Goal: Task Accomplishment & Management: Complete application form

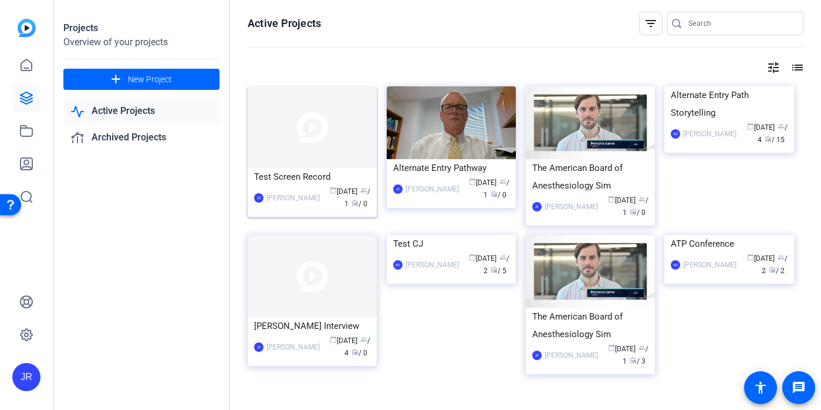
click at [297, 170] on div "Test Screen Record" at bounding box center [312, 177] width 116 height 18
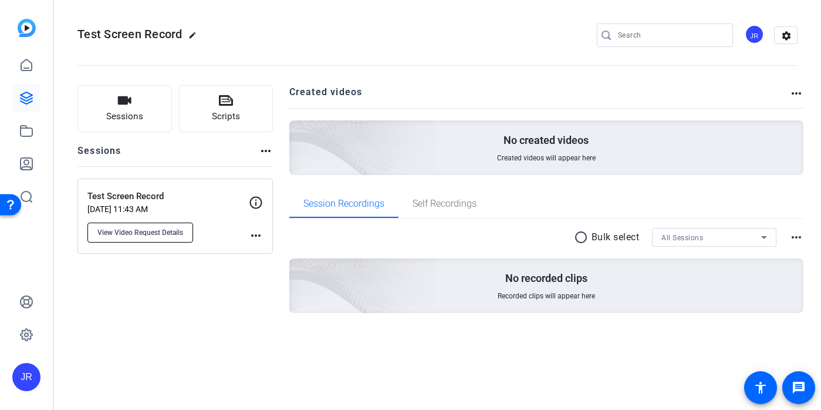
click at [157, 229] on span "View Video Request Details" at bounding box center [140, 232] width 86 height 9
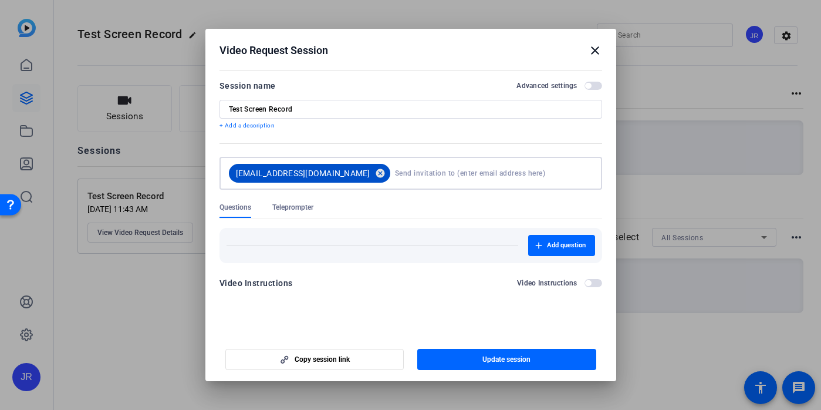
click at [370, 172] on mat-icon "cancel" at bounding box center [380, 173] width 20 height 11
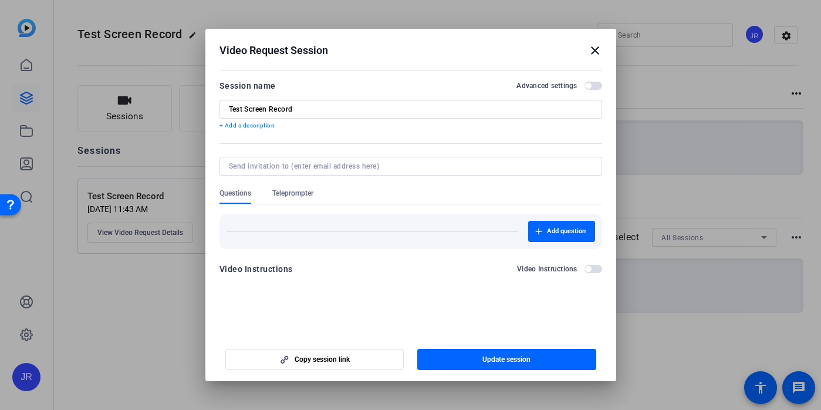
click at [331, 164] on input at bounding box center [408, 165] width 359 height 9
type input "[EMAIL_ADDRESS][DOMAIN_NAME]"
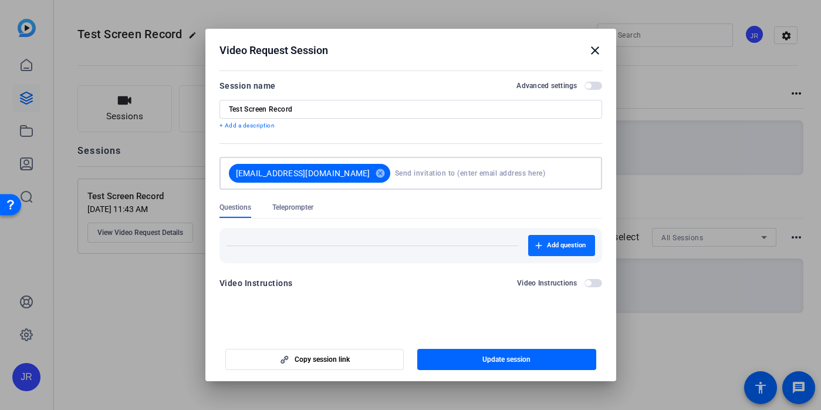
click at [559, 241] on span "Add question" at bounding box center [566, 245] width 39 height 9
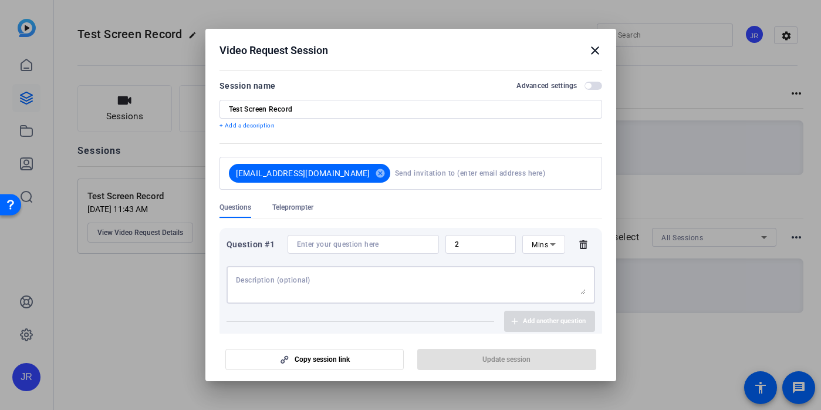
click at [281, 282] on textarea at bounding box center [411, 284] width 350 height 19
click at [341, 246] on input at bounding box center [363, 243] width 133 height 9
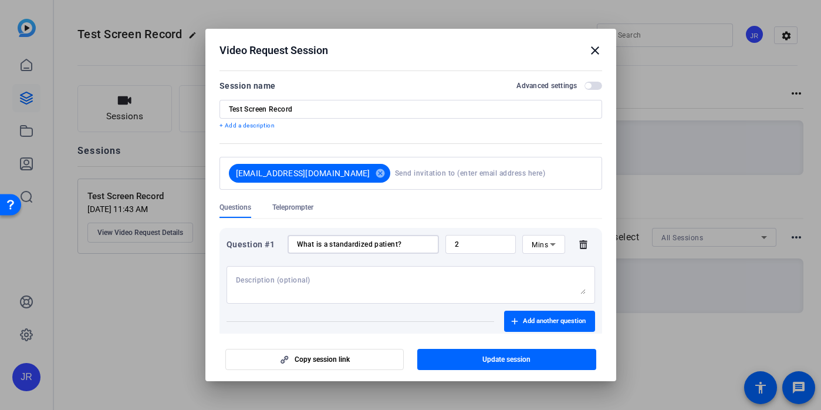
type input "What is a standardized patient?"
click at [546, 245] on icon at bounding box center [553, 244] width 14 height 14
click at [479, 240] on div at bounding box center [410, 205] width 821 height 410
click at [493, 245] on input "2" at bounding box center [481, 243] width 52 height 9
click at [546, 249] on icon at bounding box center [553, 244] width 14 height 14
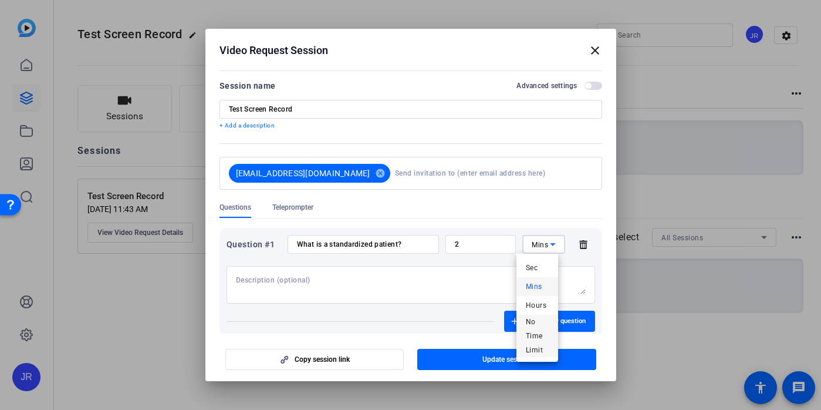
click at [541, 323] on span "No Time Limit" at bounding box center [537, 335] width 23 height 42
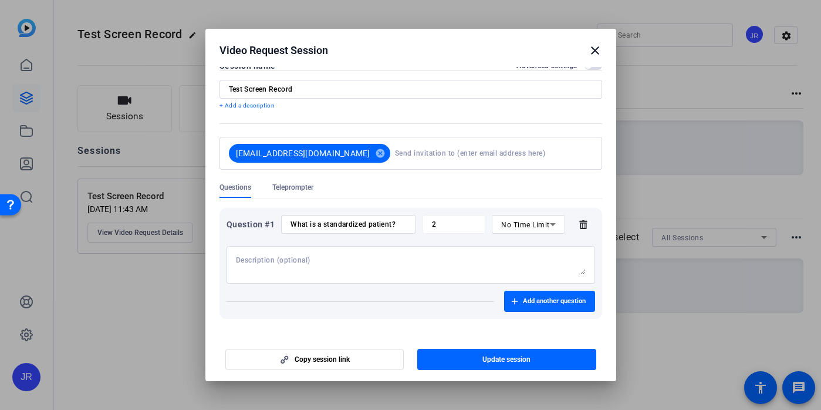
scroll to position [28, 0]
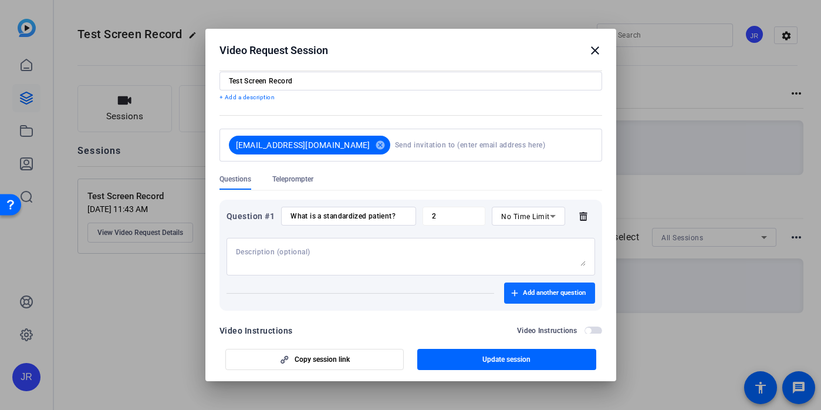
click at [526, 295] on span "Add another question" at bounding box center [554, 292] width 63 height 9
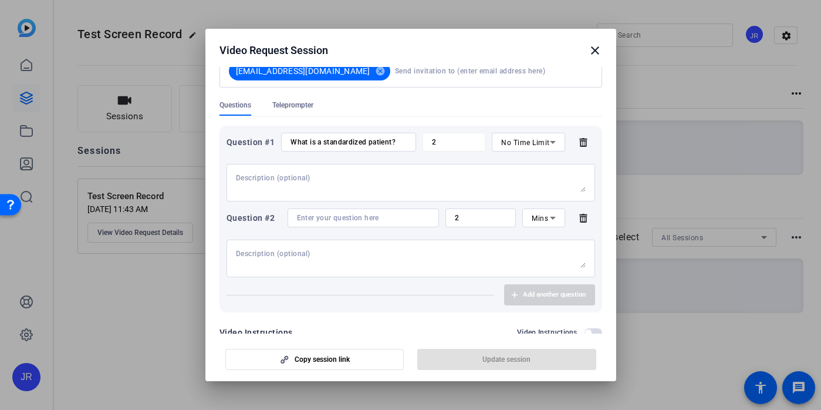
scroll to position [110, 0]
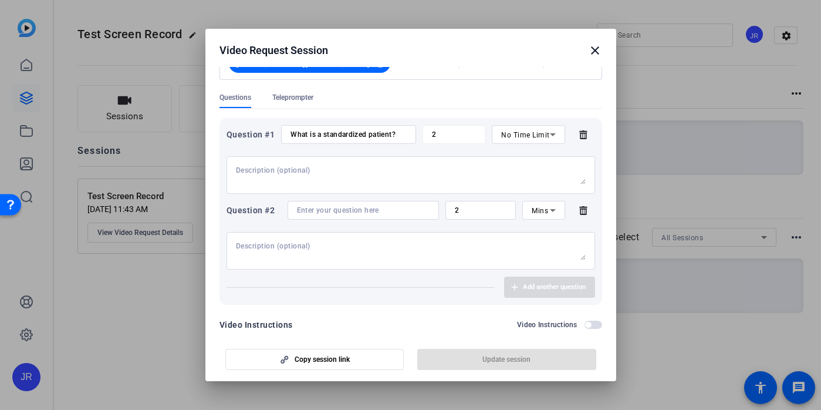
click at [335, 208] on input at bounding box center [363, 209] width 133 height 9
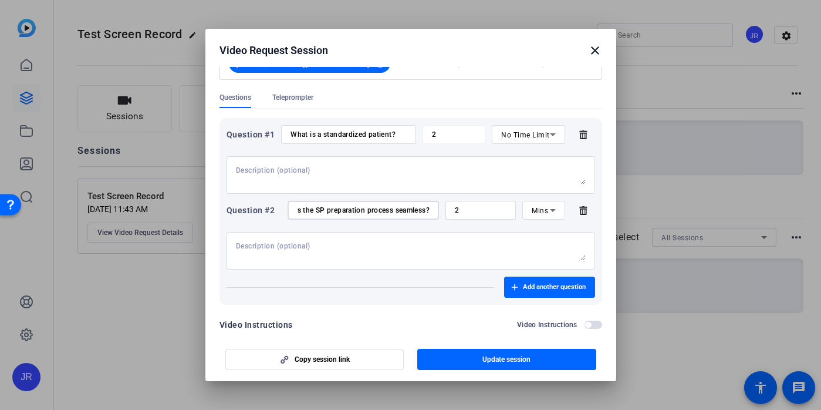
scroll to position [0, 177]
type input "Can you speak to the AIME Center and how it makes the SP preparation process se…"
click at [546, 215] on icon at bounding box center [553, 210] width 14 height 14
click at [547, 310] on span "No Time Limit" at bounding box center [537, 301] width 23 height 42
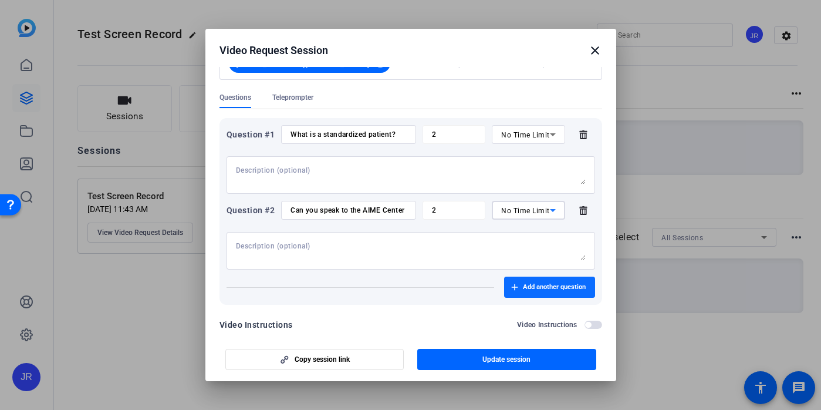
click at [529, 286] on span "Add another question" at bounding box center [554, 286] width 63 height 9
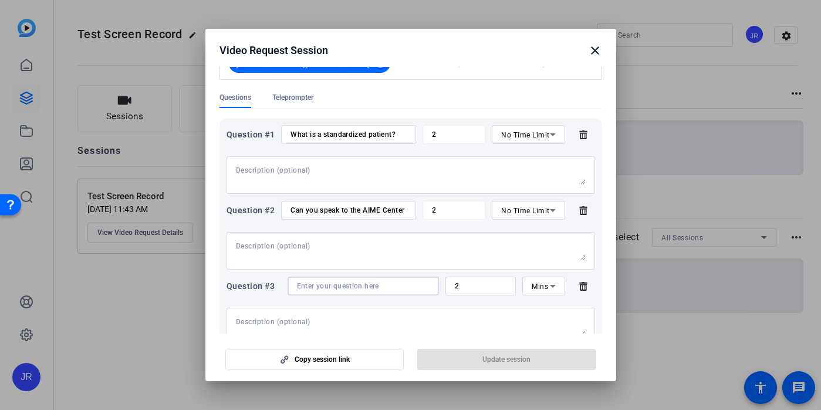
click at [327, 285] on input at bounding box center [363, 285] width 133 height 9
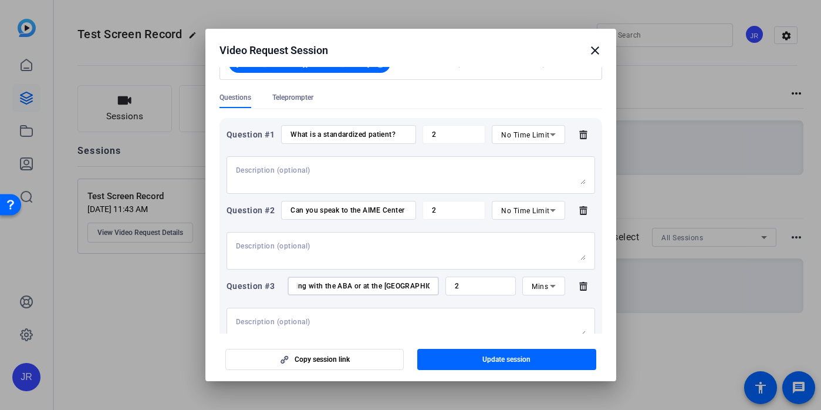
scroll to position [0, 151]
type input "Anything else you want to share about working with the ABA or at the [GEOGRAPHI…"
click at [546, 286] on icon at bounding box center [553, 286] width 14 height 14
click at [539, 394] on span "No Time Limit" at bounding box center [537, 377] width 23 height 42
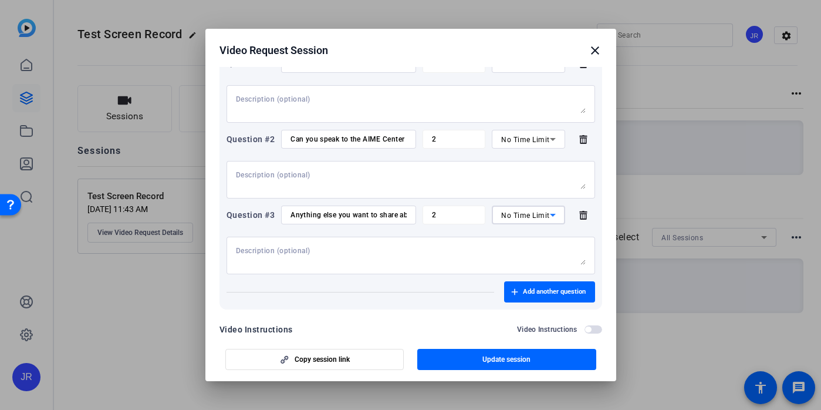
scroll to position [182, 0]
click at [544, 287] on span "Add another question" at bounding box center [554, 290] width 63 height 9
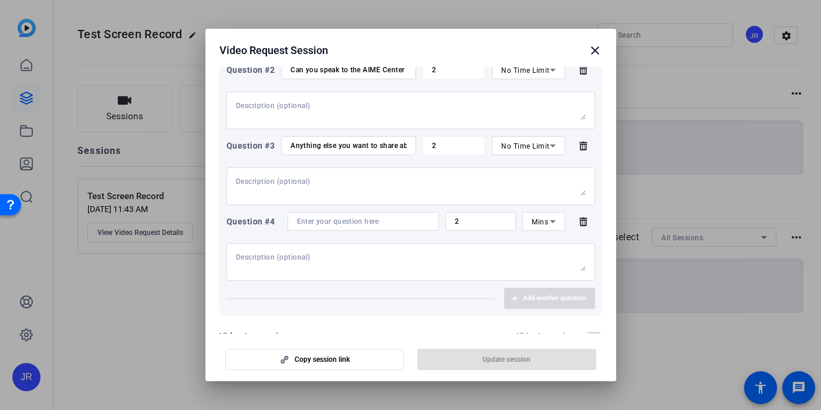
scroll to position [264, 0]
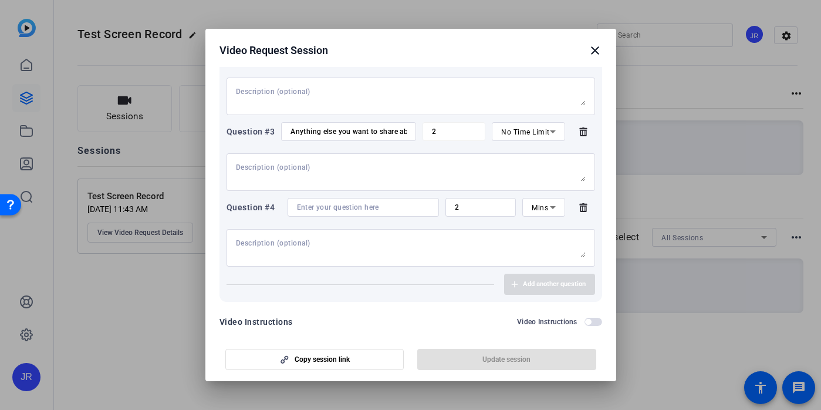
click at [578, 254] on textarea at bounding box center [411, 247] width 350 height 19
drag, startPoint x: 290, startPoint y: 131, endPoint x: 490, endPoint y: 143, distance: 199.8
click at [490, 143] on div "Question #3 Anything else you want to share about working with the ABA or at th…" at bounding box center [410, 156] width 368 height 69
click at [361, 204] on input at bounding box center [363, 206] width 133 height 9
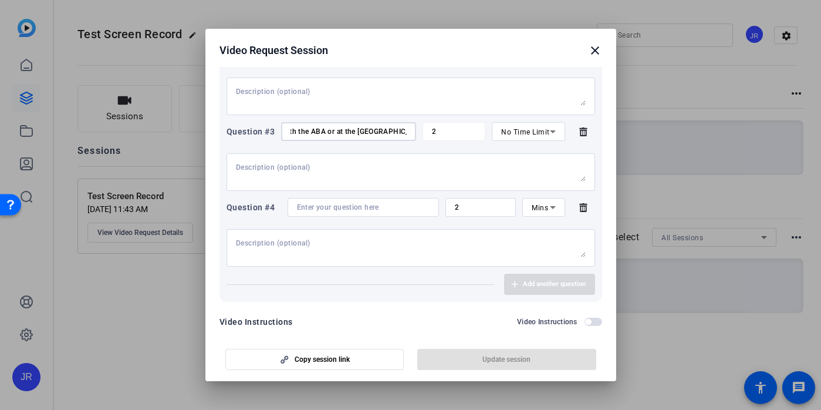
scroll to position [0, 0]
paste input "Anything else you want to share about working with the ABA or at the [GEOGRAPHI…"
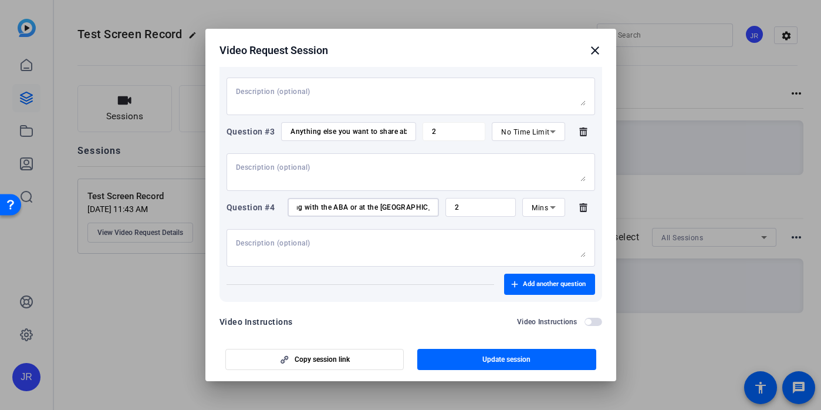
type input "Anything else you want to share about working with the ABA or at the [GEOGRAPHI…"
drag, startPoint x: 302, startPoint y: 131, endPoint x: 464, endPoint y: 140, distance: 162.8
click at [464, 140] on div "Question #3 Anything else you want to share about working with the ABA or at th…" at bounding box center [410, 131] width 368 height 19
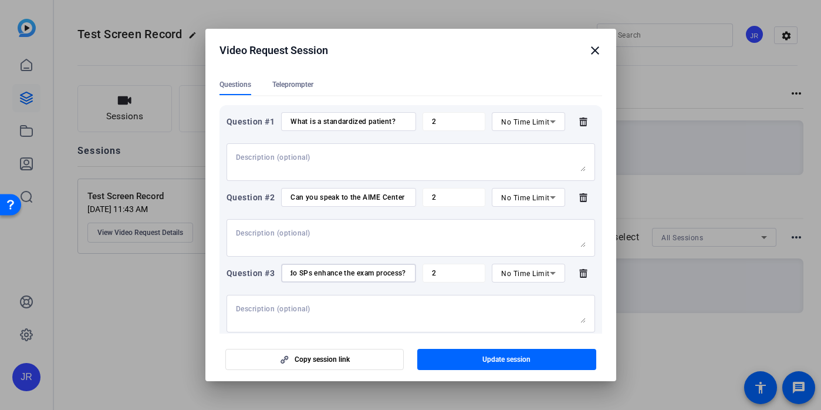
scroll to position [119, 0]
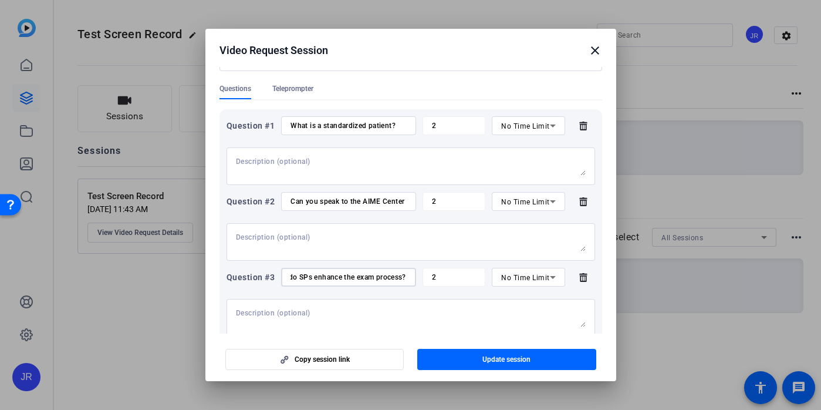
type input "How do SPs enhance the exam process?"
drag, startPoint x: 363, startPoint y: 202, endPoint x: 471, endPoint y: 206, distance: 108.0
click at [471, 206] on div "Question #2 Can you speak to the AIME Center and how it makes the SP preparatio…" at bounding box center [410, 201] width 368 height 19
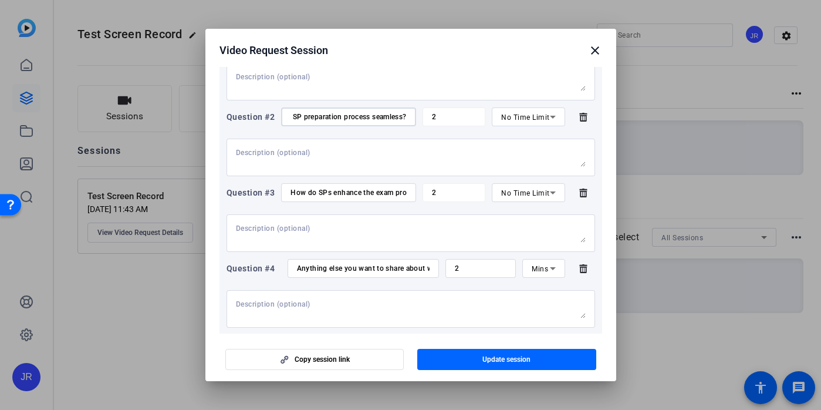
scroll to position [204, 0]
click at [532, 270] on span "Mins" at bounding box center [540, 267] width 16 height 8
click at [536, 371] on span "No Time Limit" at bounding box center [537, 358] width 23 height 42
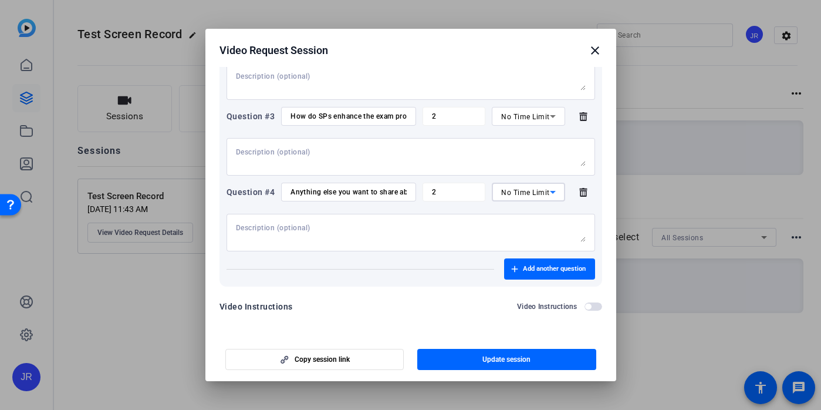
click at [585, 306] on span "button" at bounding box center [588, 306] width 6 height 6
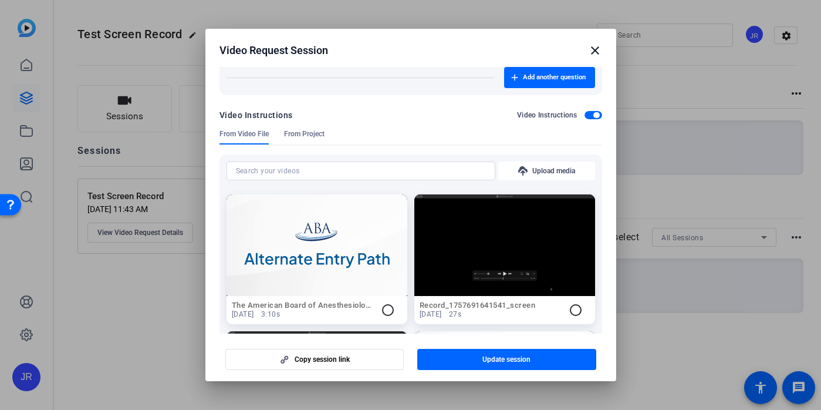
scroll to position [472, 0]
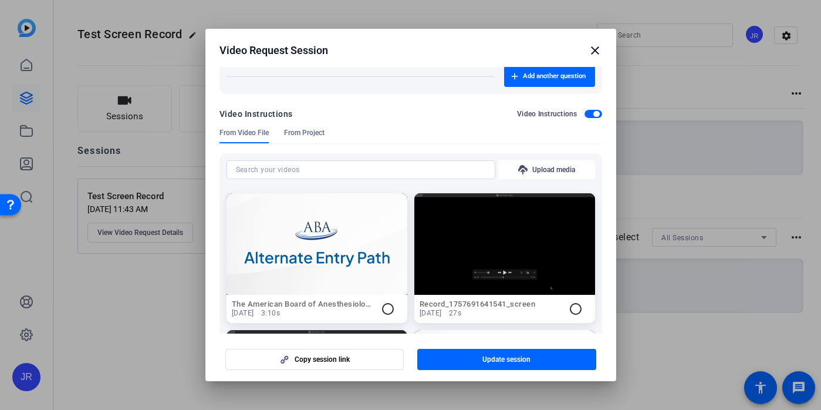
click at [588, 117] on span "button" at bounding box center [593, 114] width 18 height 8
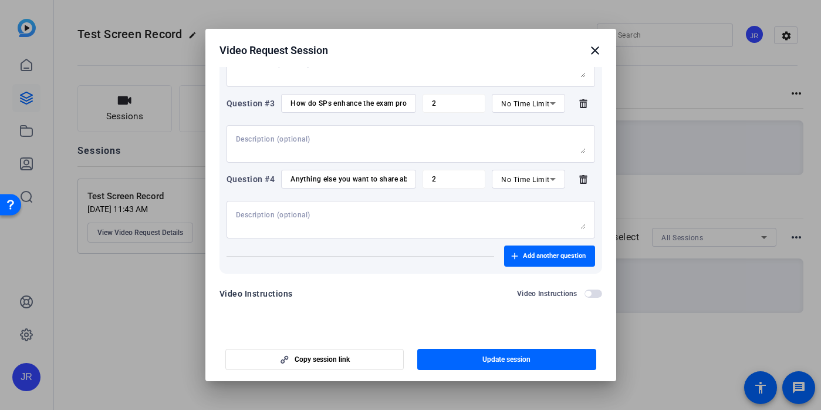
scroll to position [279, 0]
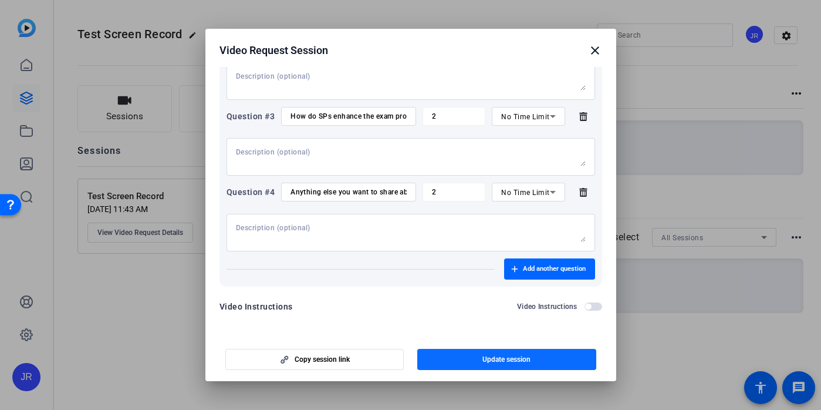
click at [559, 360] on span "button" at bounding box center [506, 359] width 179 height 28
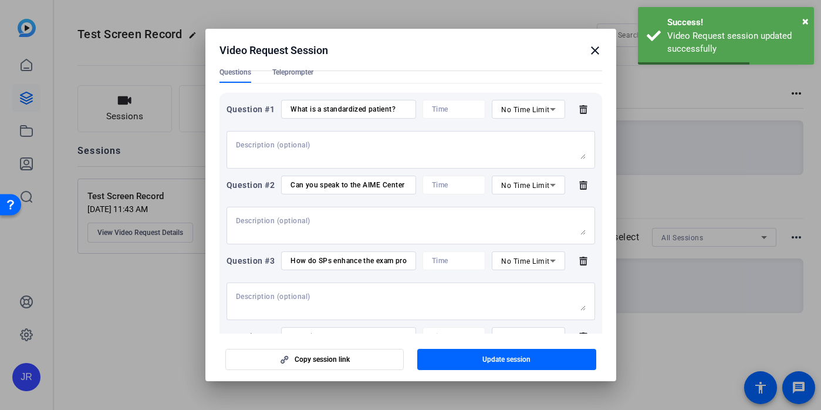
scroll to position [0, 0]
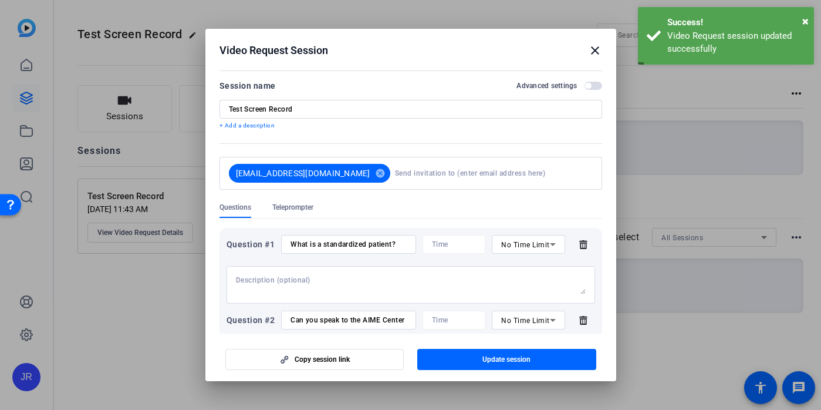
click at [582, 81] on div "Advanced settings" at bounding box center [558, 85] width 85 height 9
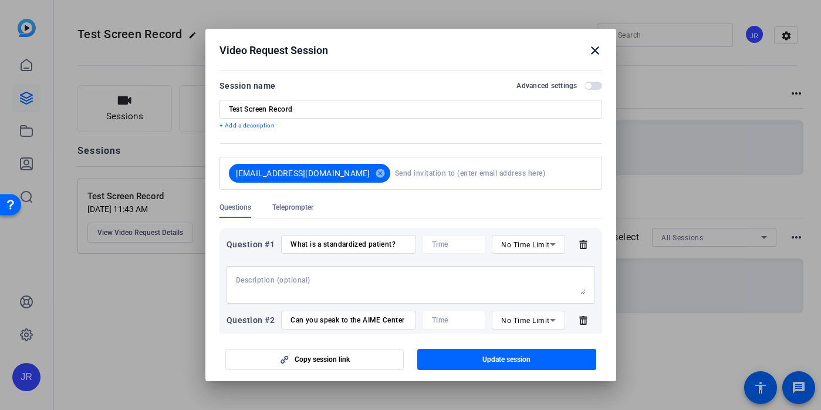
click at [588, 90] on span "button" at bounding box center [593, 86] width 18 height 8
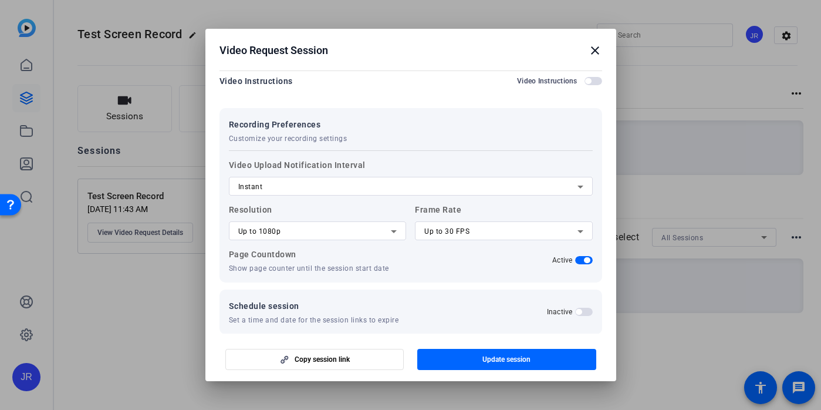
scroll to position [505, 0]
click at [456, 231] on span "Up to 30 FPS" at bounding box center [446, 230] width 45 height 8
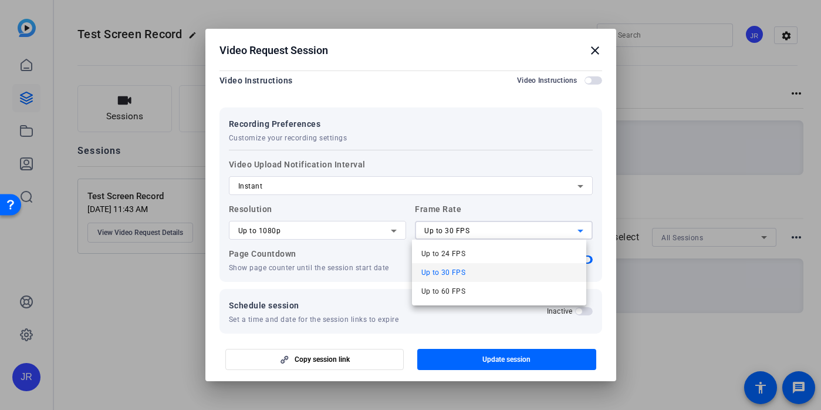
click at [462, 230] on div at bounding box center [410, 205] width 821 height 410
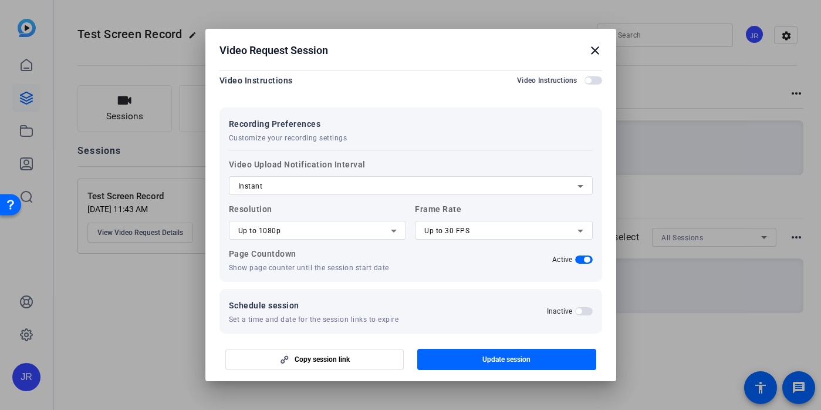
scroll to position [518, 0]
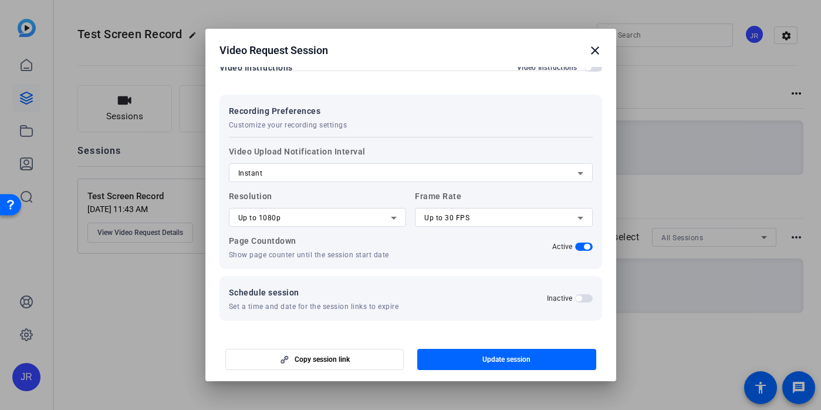
click at [575, 248] on span "button" at bounding box center [584, 246] width 18 height 8
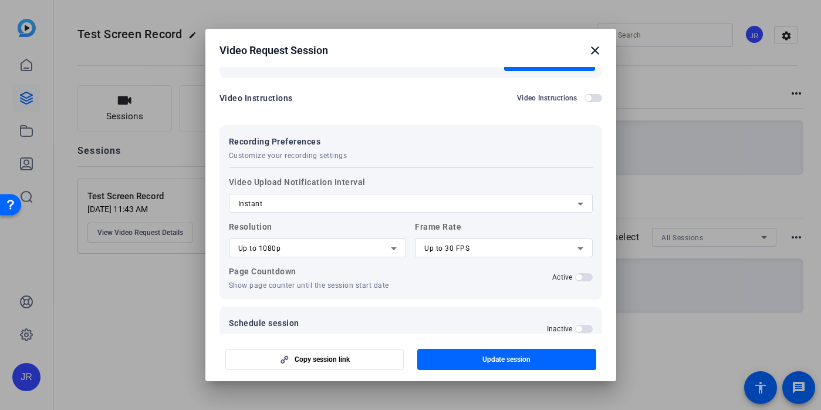
scroll to position [484, 0]
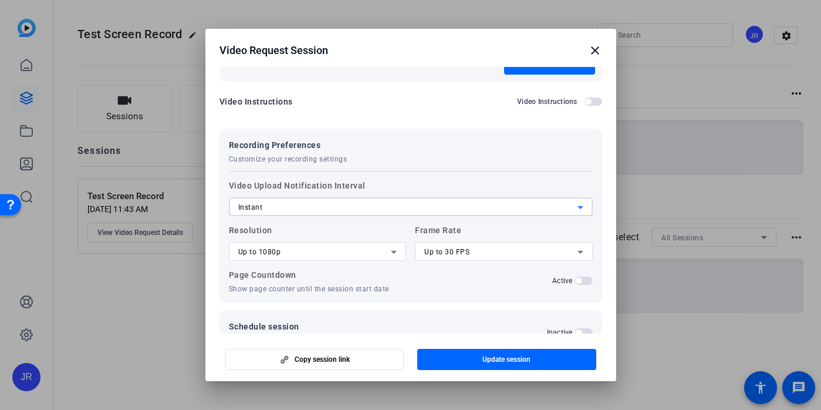
click at [529, 203] on div "Instant" at bounding box center [407, 207] width 339 height 14
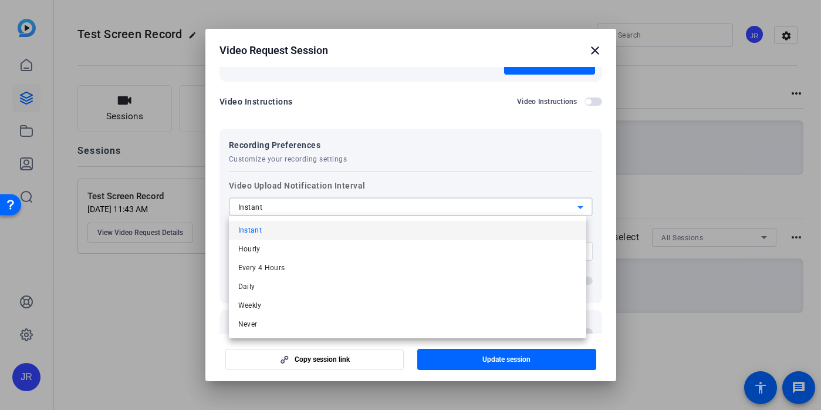
click at [529, 203] on div at bounding box center [410, 205] width 821 height 410
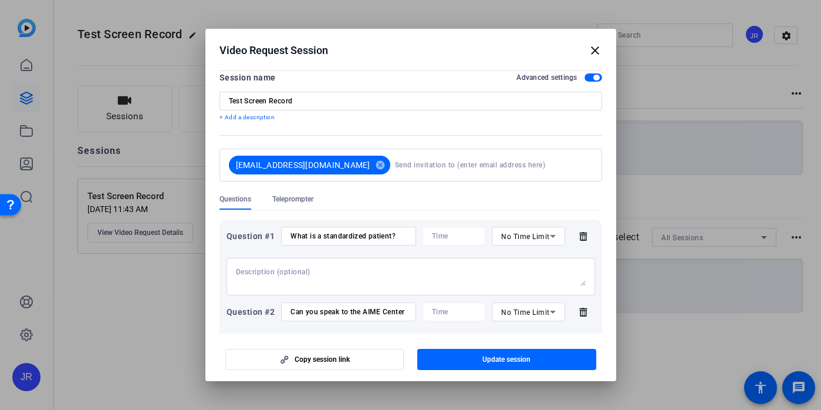
scroll to position [0, 0]
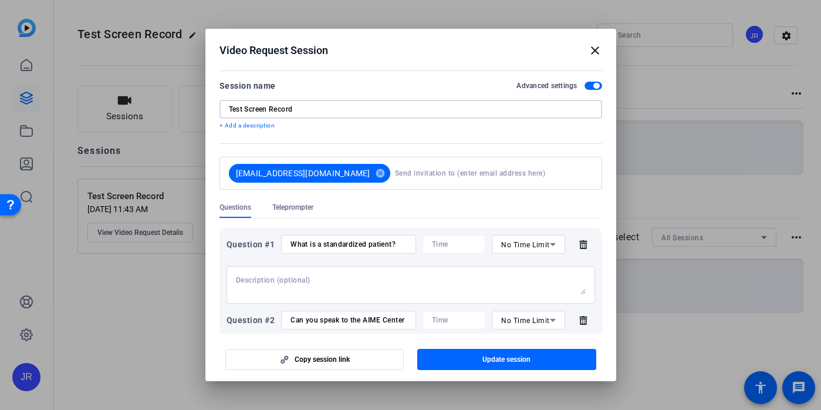
drag, startPoint x: 313, startPoint y: 110, endPoint x: 176, endPoint y: 103, distance: 137.5
click at [176, 103] on div "Video Request Session close Session name Advanced settings Test Screen Record +…" at bounding box center [410, 205] width 821 height 410
type input "Standardized Patient Testimonial"
click at [265, 124] on p "+ Add a description" at bounding box center [410, 125] width 383 height 9
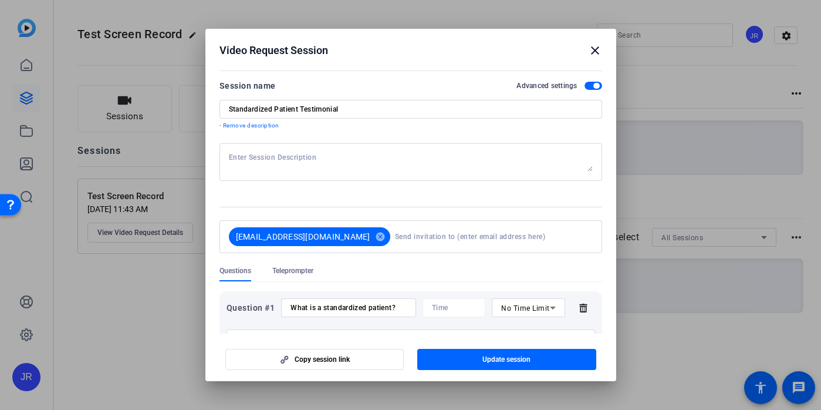
click at [273, 151] on div at bounding box center [411, 162] width 364 height 38
click at [370, 169] on textarea "Thank you for your willingness to share your experiences working as a Standardi…" at bounding box center [411, 162] width 364 height 19
drag, startPoint x: 385, startPoint y: 169, endPoint x: 281, endPoint y: 167, distance: 103.9
click at [281, 167] on textarea "Thank you for your willingness to share your experiences working as a Standardi…" at bounding box center [411, 162] width 364 height 19
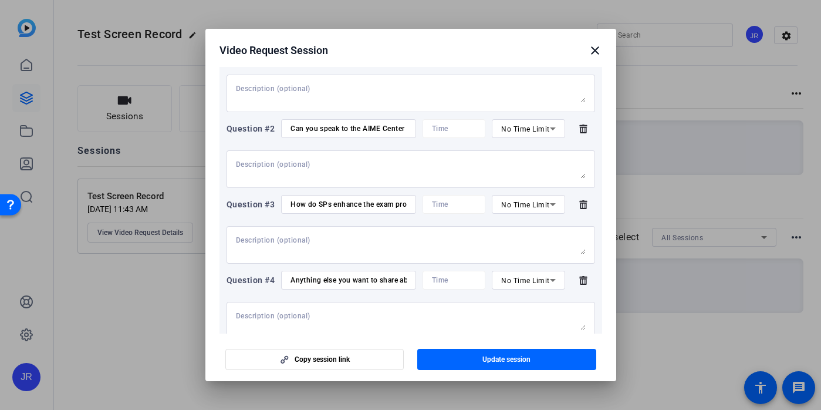
scroll to position [256, 0]
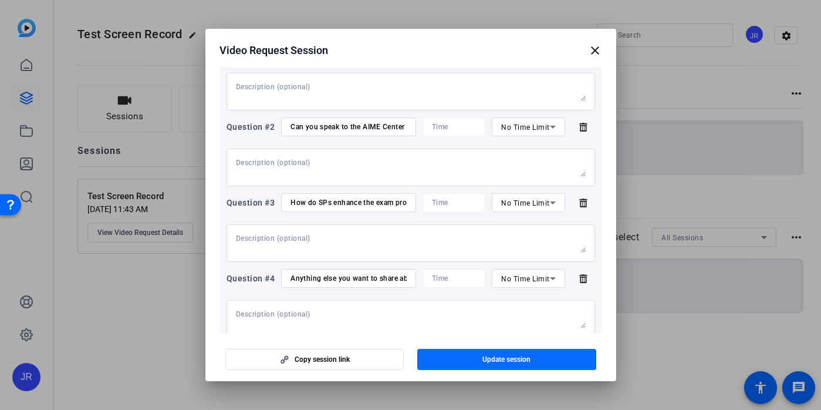
type textarea "Thank you for your willingness to share your experiences working as a Standardi…"
click at [495, 357] on span "Update session" at bounding box center [506, 358] width 48 height 9
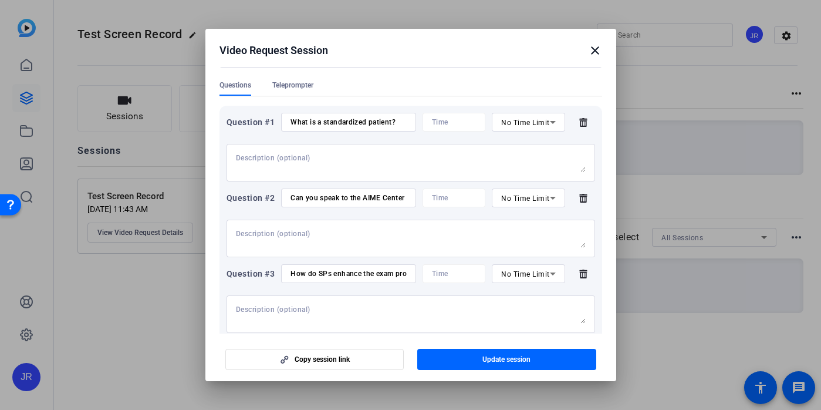
scroll to position [116, 0]
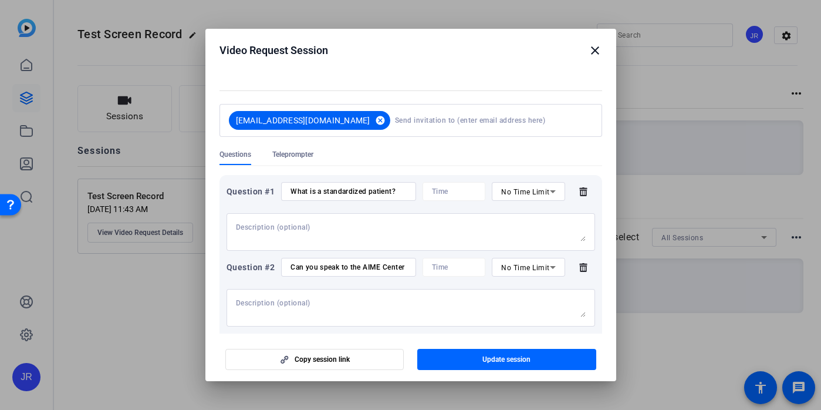
click at [370, 117] on mat-icon "cancel" at bounding box center [380, 120] width 20 height 11
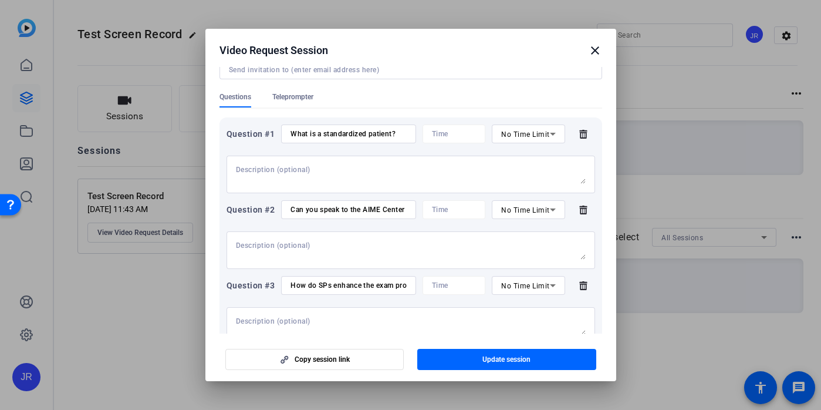
scroll to position [329, 0]
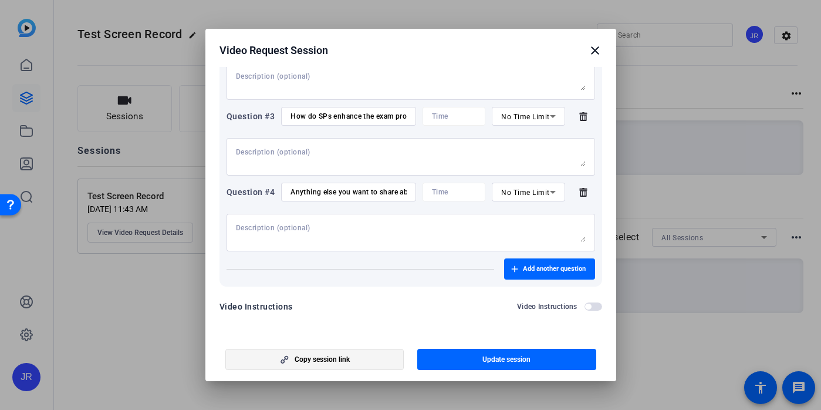
click at [359, 363] on span "button" at bounding box center [315, 359] width 178 height 28
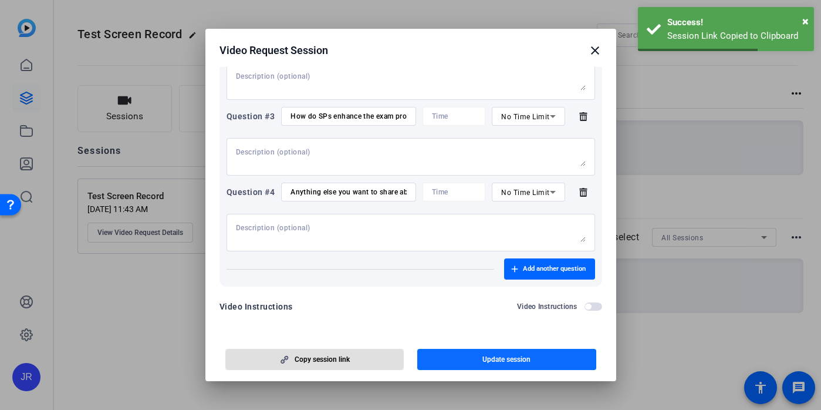
click at [478, 352] on span "button" at bounding box center [506, 359] width 179 height 28
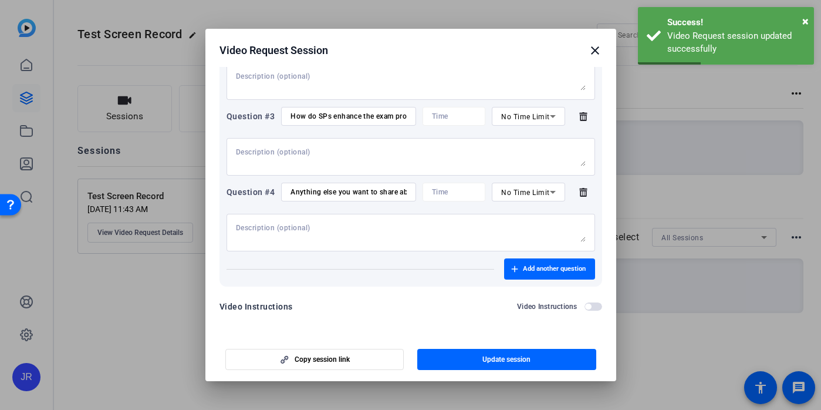
click at [594, 51] on mat-icon "close" at bounding box center [595, 50] width 14 height 14
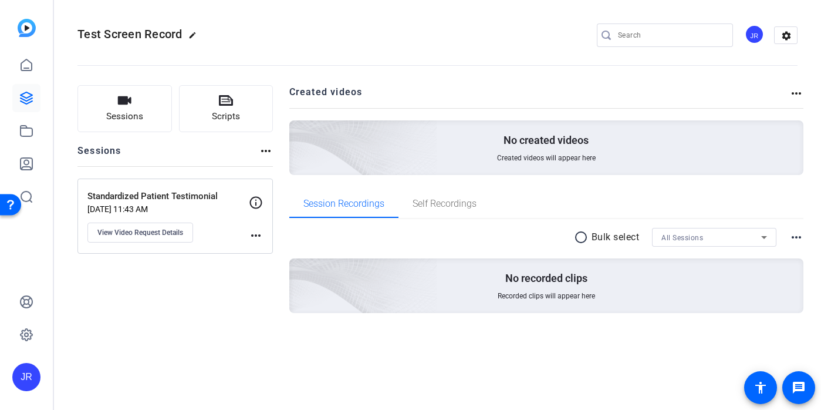
click at [258, 233] on mat-icon "more_horiz" at bounding box center [256, 235] width 14 height 14
click at [255, 204] on div at bounding box center [410, 205] width 821 height 410
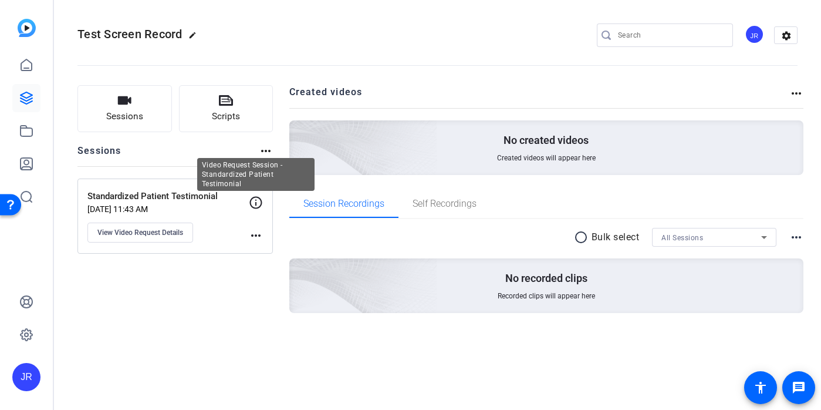
click at [259, 202] on icon at bounding box center [256, 202] width 14 height 14
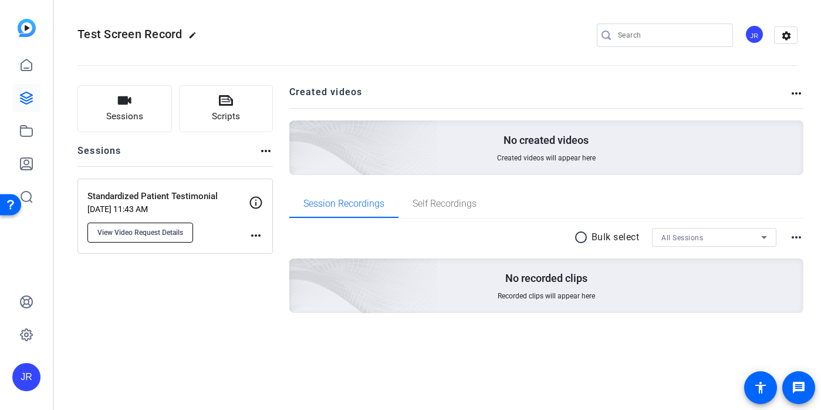
click at [177, 234] on span "View Video Request Details" at bounding box center [140, 232] width 86 height 9
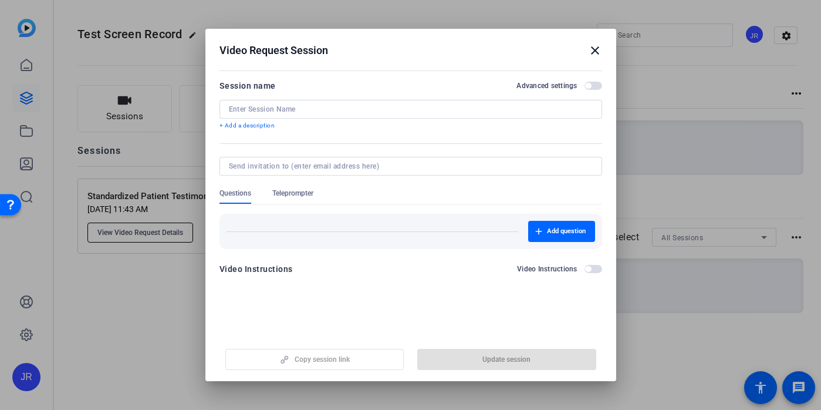
type input "Standardized Patient Testimonial"
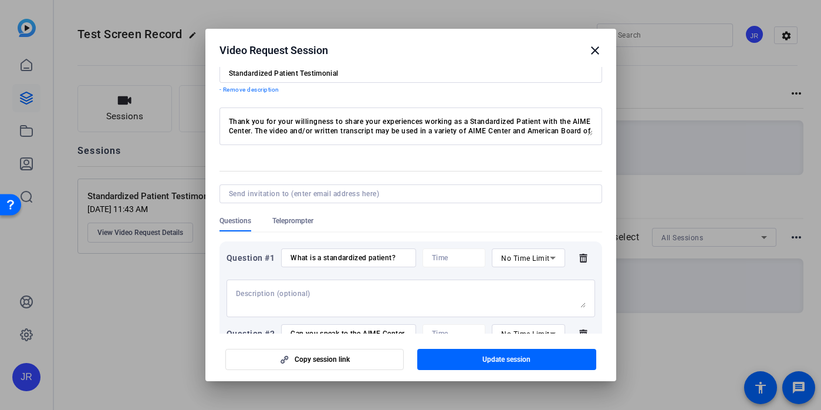
scroll to position [0, 0]
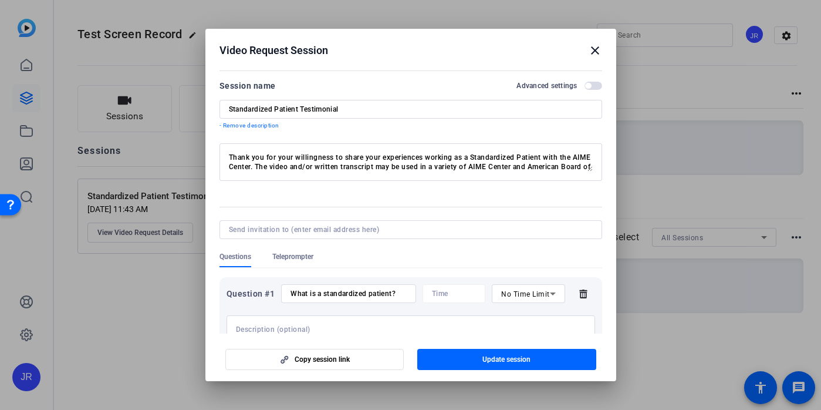
click at [585, 83] on span "button" at bounding box center [588, 86] width 6 height 6
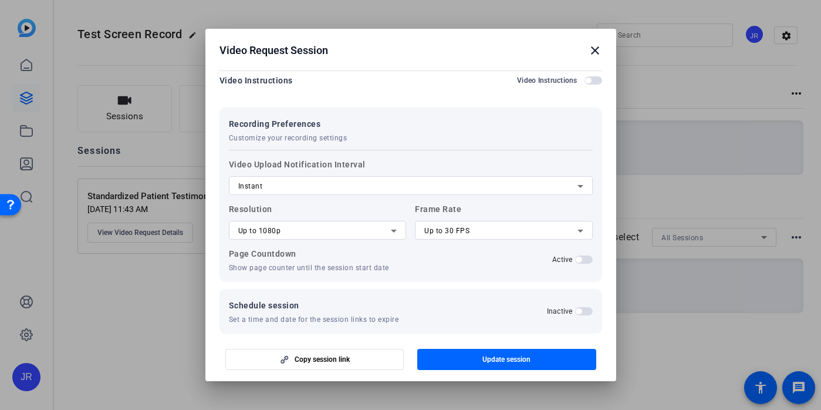
scroll to position [567, 0]
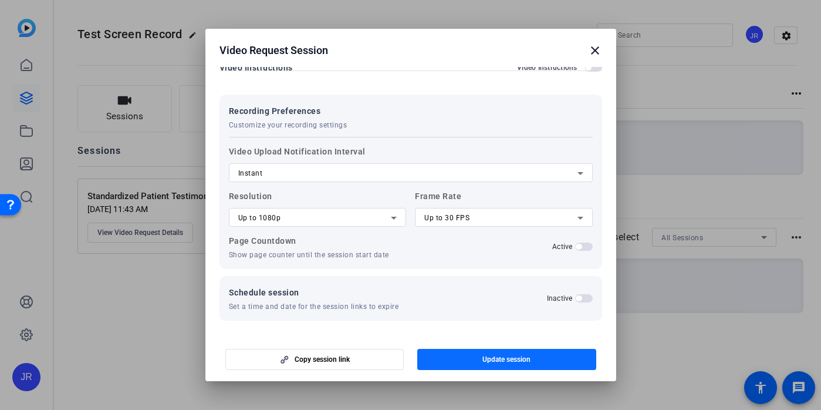
click at [515, 359] on span "Update session" at bounding box center [506, 358] width 48 height 9
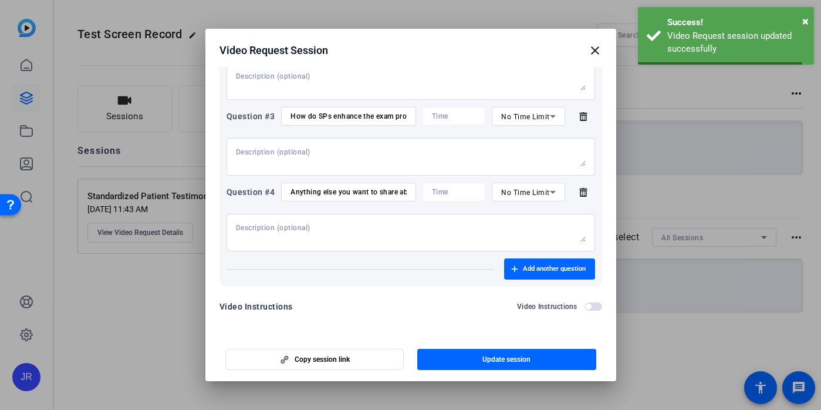
scroll to position [329, 0]
click at [599, 50] on mat-icon "close" at bounding box center [595, 50] width 14 height 14
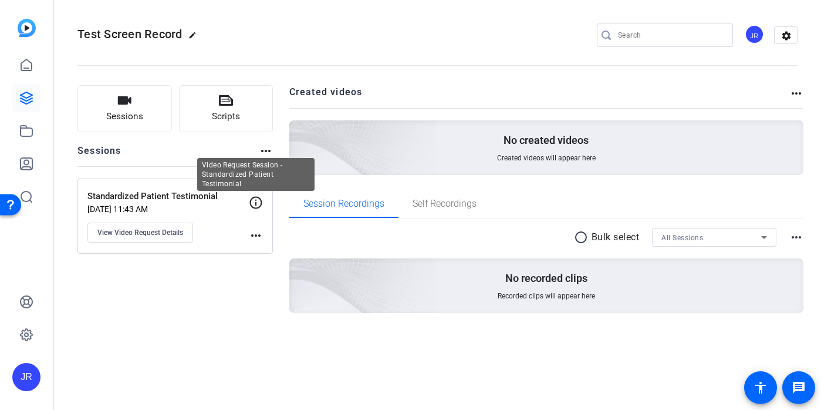
click at [256, 204] on icon at bounding box center [256, 202] width 14 height 14
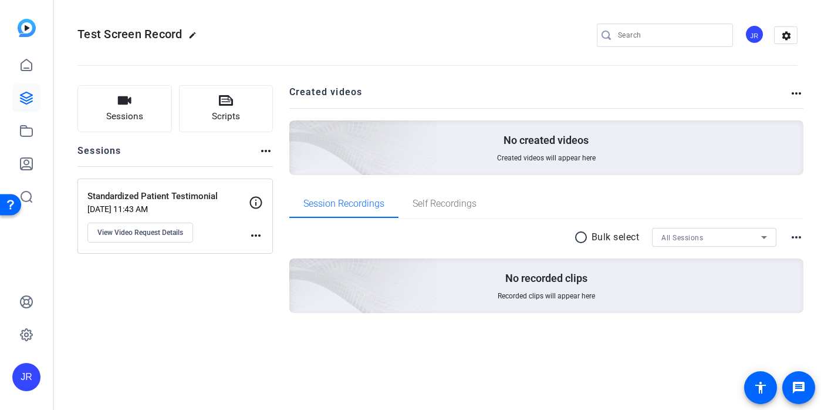
click at [257, 240] on mat-icon "more_horiz" at bounding box center [256, 235] width 14 height 14
click at [155, 236] on div at bounding box center [410, 205] width 821 height 410
click at [131, 229] on span "View Video Request Details" at bounding box center [140, 232] width 86 height 9
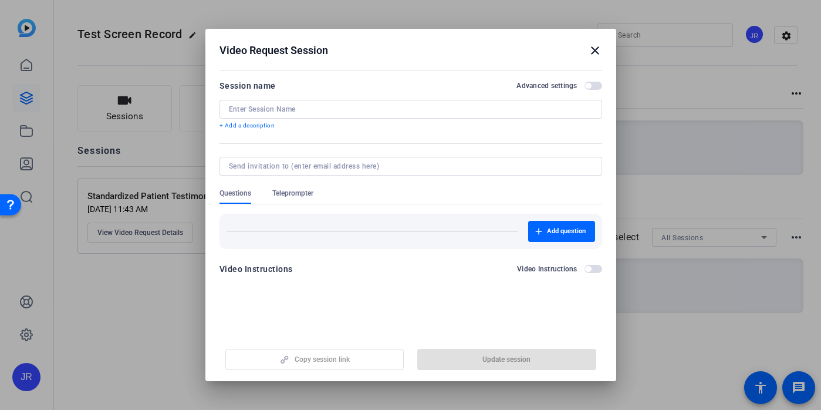
type input "Standardized Patient Testimonial"
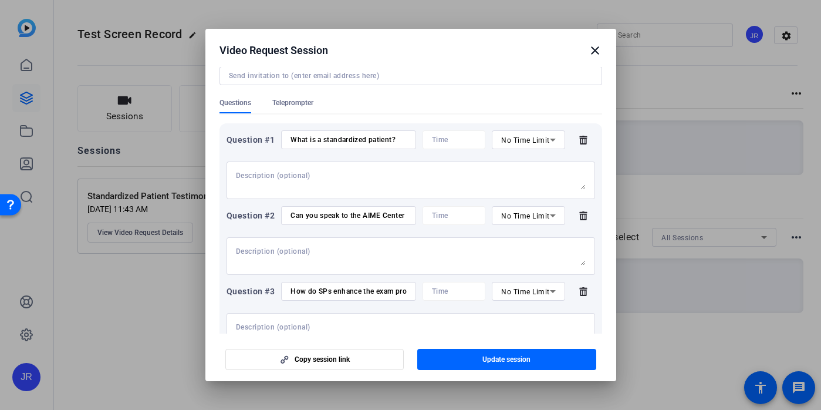
scroll to position [0, 0]
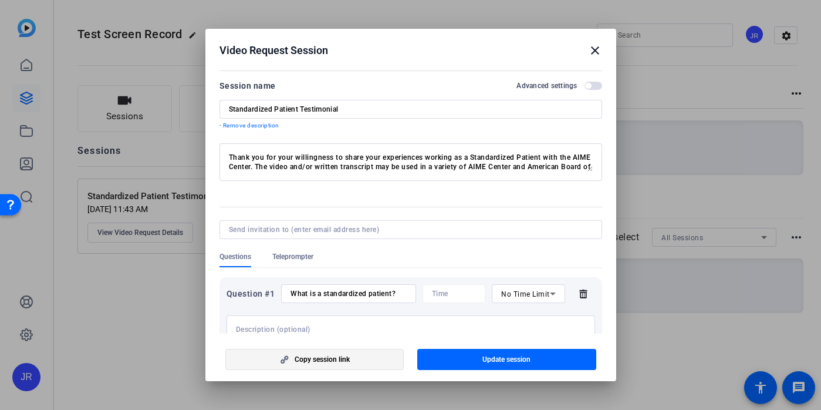
click at [328, 353] on span "button" at bounding box center [315, 359] width 178 height 28
click at [600, 51] on mat-icon "close" at bounding box center [595, 50] width 14 height 14
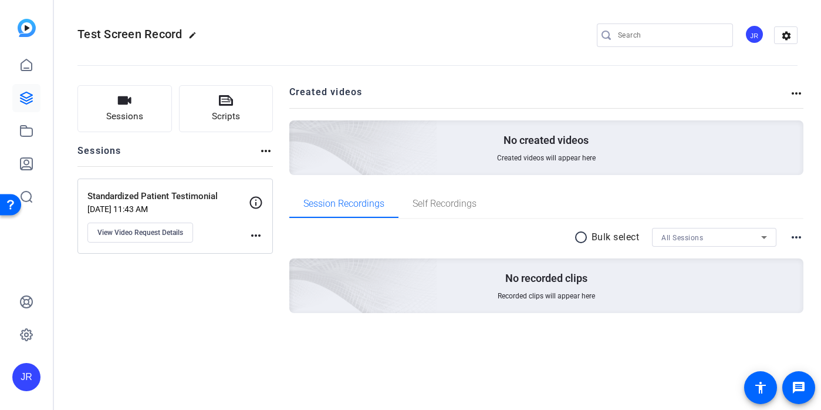
click at [119, 195] on p "Standardized Patient Testimonial" at bounding box center [167, 196] width 161 height 13
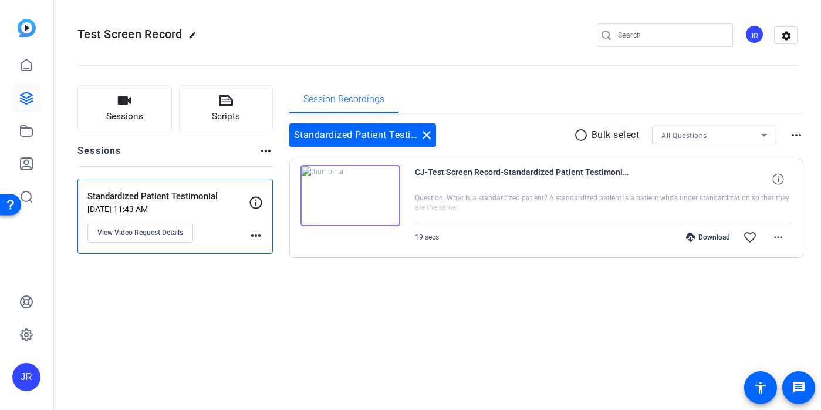
click at [369, 209] on img at bounding box center [350, 195] width 100 height 61
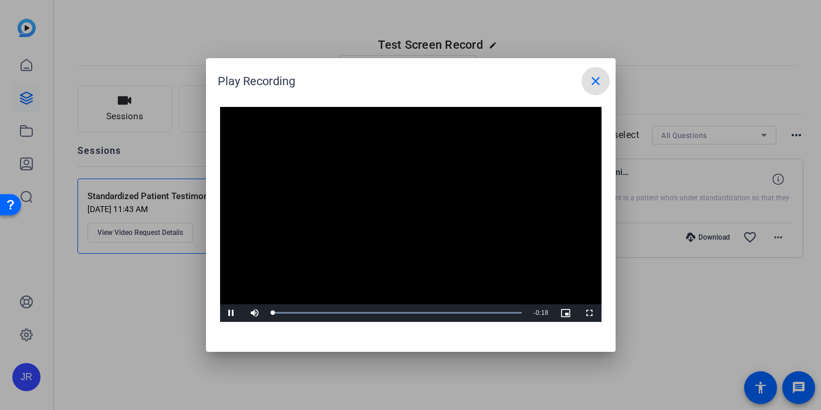
click at [407, 208] on video "Video Player" at bounding box center [410, 214] width 381 height 215
click at [235, 313] on span "Video Player" at bounding box center [231, 313] width 23 height 0
click at [593, 76] on mat-icon "close" at bounding box center [595, 81] width 14 height 14
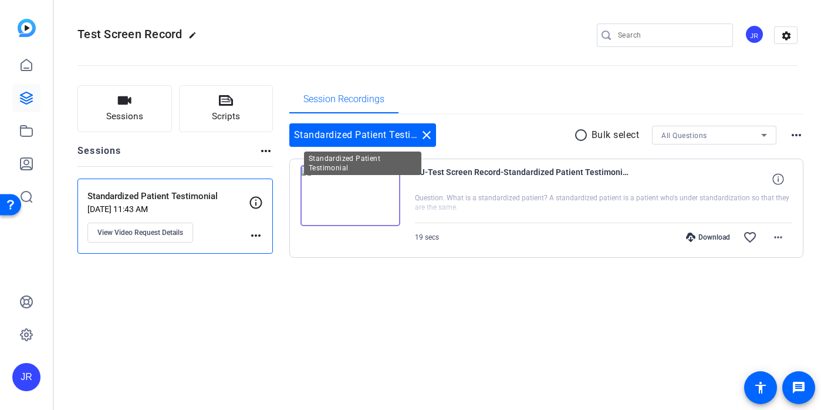
click at [429, 134] on mat-icon "close" at bounding box center [426, 135] width 14 height 14
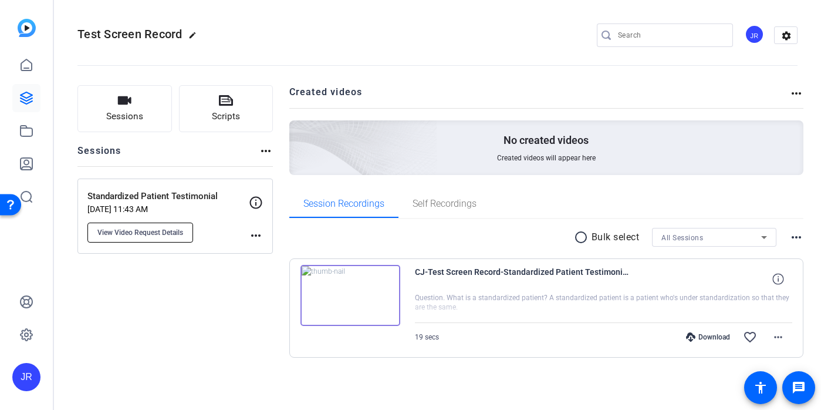
click at [157, 236] on span "View Video Request Details" at bounding box center [140, 232] width 86 height 9
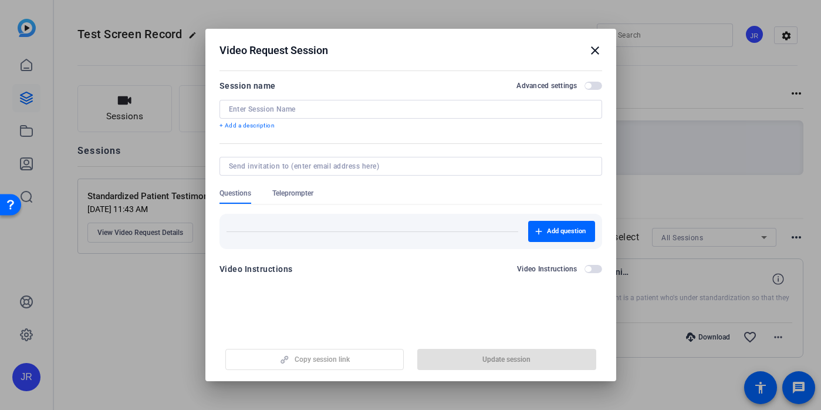
type input "Standardized Patient Testimonial"
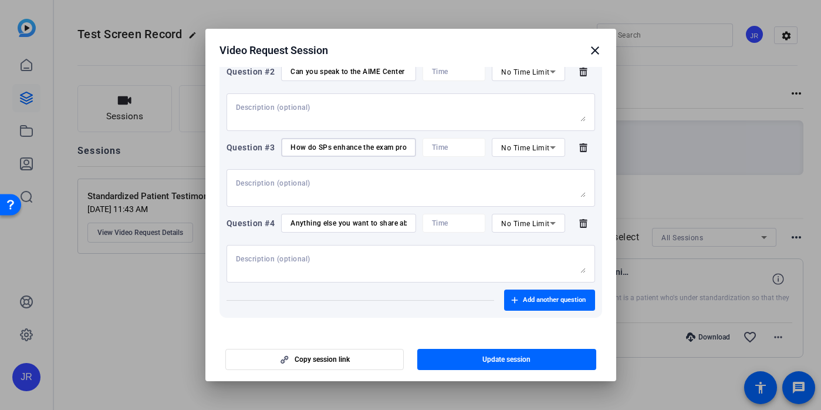
scroll to position [0, 24]
drag, startPoint x: 290, startPoint y: 146, endPoint x: 547, endPoint y: 174, distance: 258.5
click at [547, 174] on div "Question #3 How do SPs enhance the exam process? No Time Limit" at bounding box center [410, 172] width 368 height 69
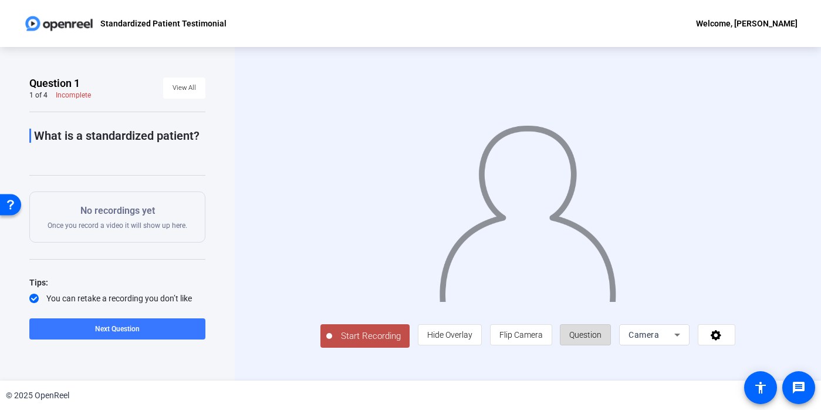
click at [574, 336] on span "Question" at bounding box center [585, 334] width 32 height 9
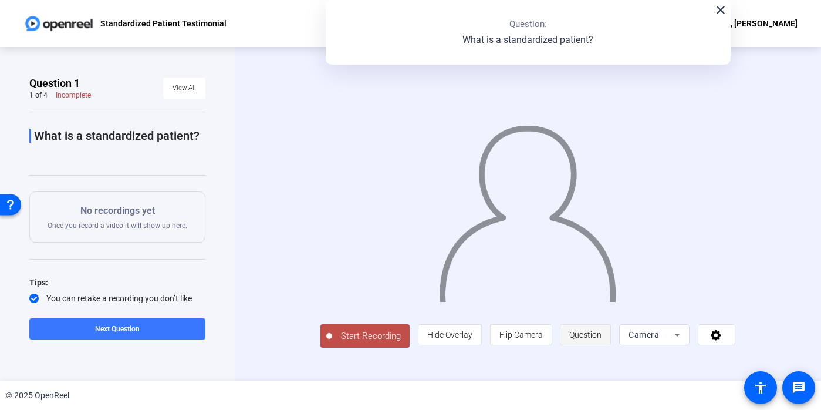
click at [574, 336] on span "Question" at bounding box center [585, 334] width 32 height 9
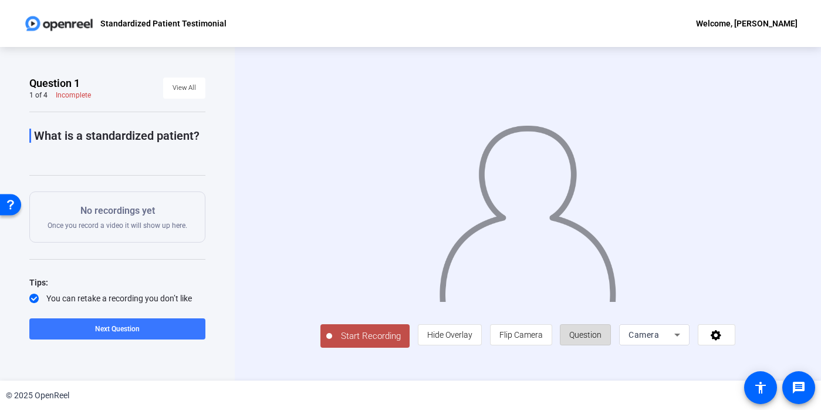
click at [574, 336] on span "Question" at bounding box center [585, 334] width 32 height 9
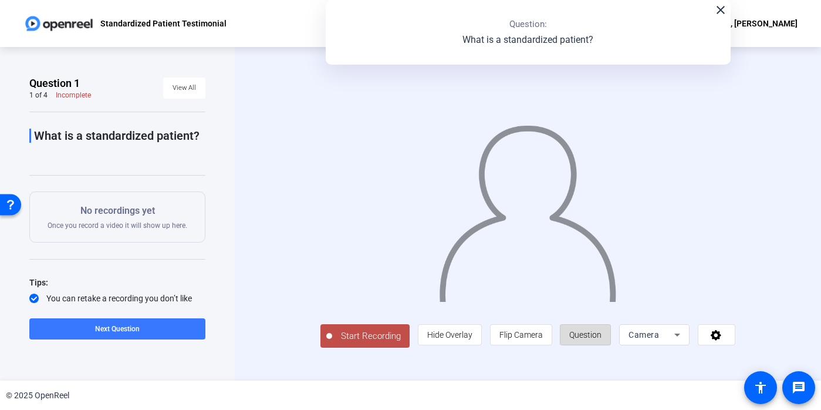
click at [574, 336] on span "Question" at bounding box center [585, 334] width 32 height 9
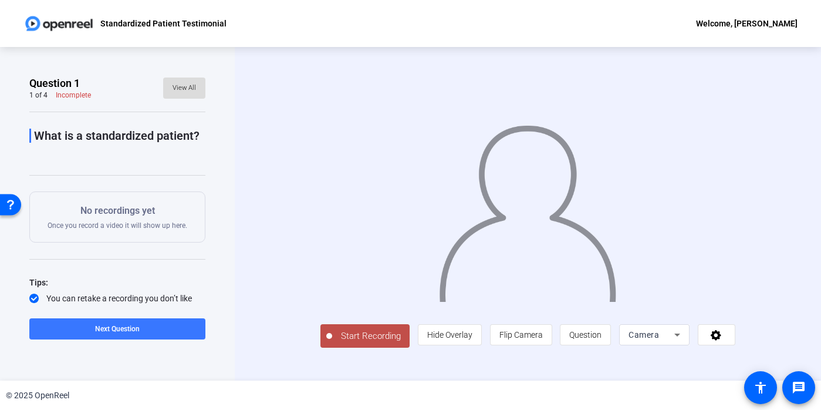
click at [188, 97] on span at bounding box center [184, 88] width 42 height 28
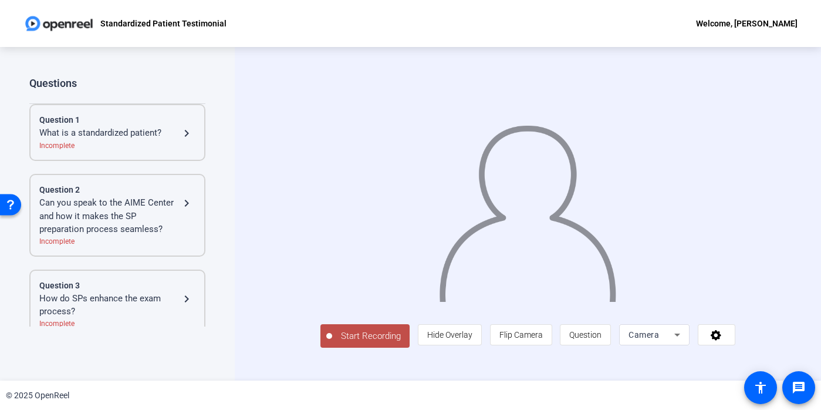
click at [122, 148] on div "Incomplete" at bounding box center [117, 145] width 156 height 11
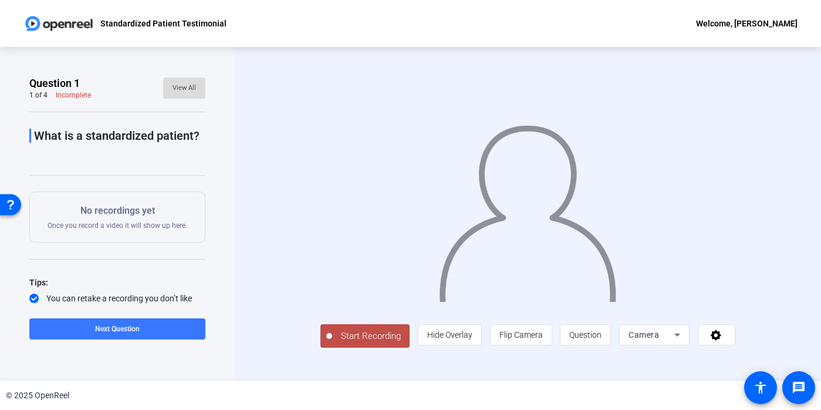
click at [175, 86] on span "View All" at bounding box center [183, 88] width 23 height 18
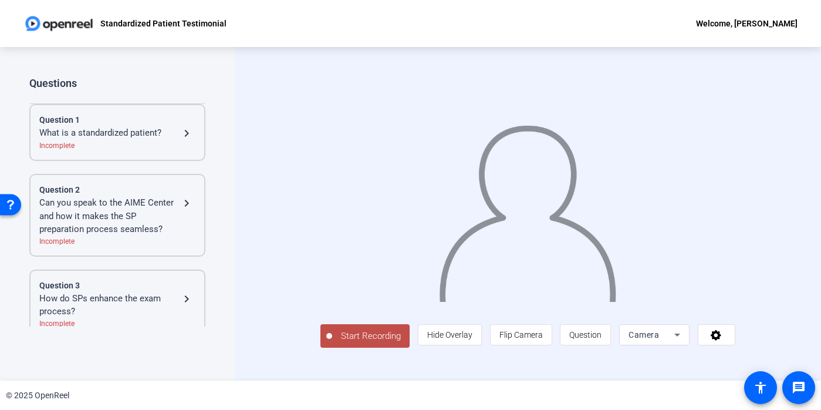
click at [134, 234] on div "Can you speak to the AIME Center and how it makes the SP preparation process se…" at bounding box center [109, 216] width 140 height 40
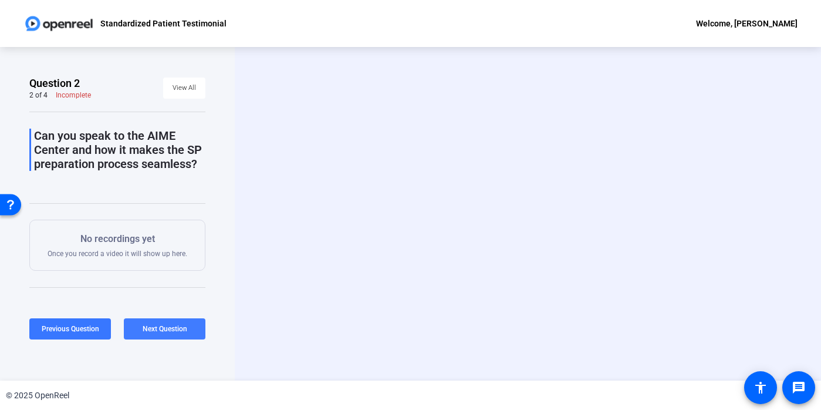
click at [174, 325] on span "Next Question" at bounding box center [165, 328] width 45 height 8
